Goal: Navigation & Orientation: Find specific page/section

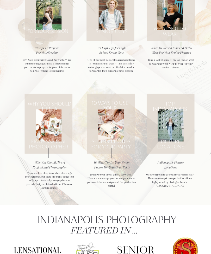
scroll to position [468, 0]
click at [173, 165] on h3 "Indianapolis Picture Locations" at bounding box center [170, 165] width 38 height 10
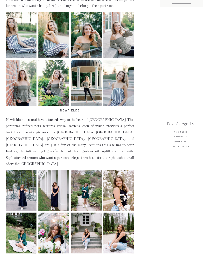
scroll to position [367, 0]
click at [183, 131] on p "MY Studio" at bounding box center [181, 132] width 26 height 3
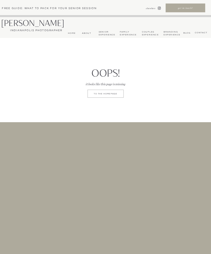
click at [87, 30] on div "CONTACT bLog Branding Experience About Home Indianapolis Photographer Monette W…" at bounding box center [105, 218] width 211 height 436
click at [86, 32] on nav "About" at bounding box center [86, 33] width 11 height 3
